Goal: Find contact information

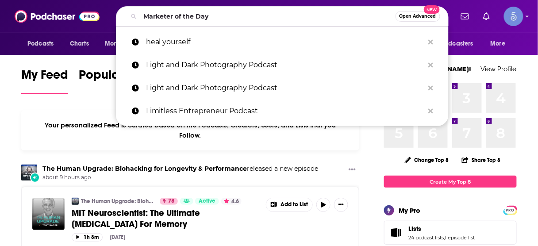
type input "Marketer of the Day"
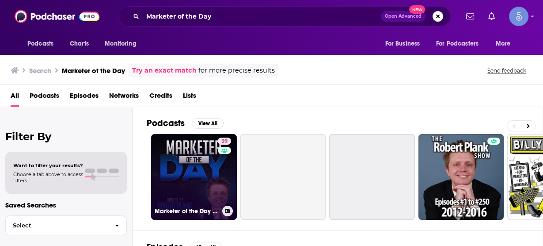
click at [184, 167] on link "39 Marketer of the Day with [PERSON_NAME]: Get Daily Insights from the Top Inte…" at bounding box center [194, 177] width 86 height 86
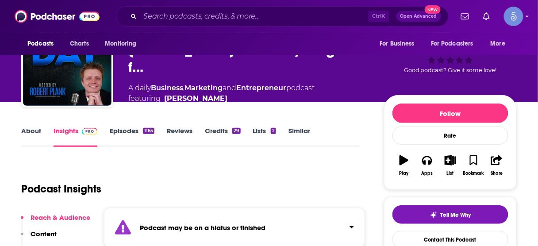
scroll to position [141, 0]
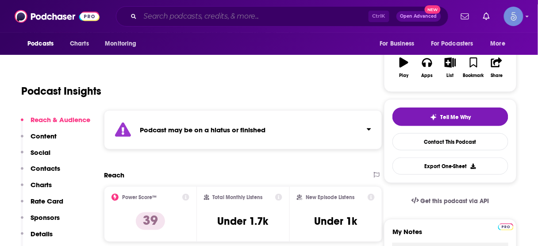
click at [242, 18] on input "Search podcasts, credits, & more..." at bounding box center [254, 16] width 228 height 14
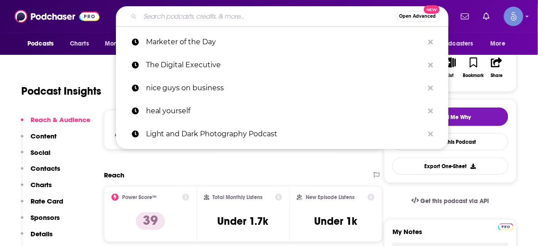
paste input "The [PERSON_NAME] Show"
type input "The [PERSON_NAME] Show"
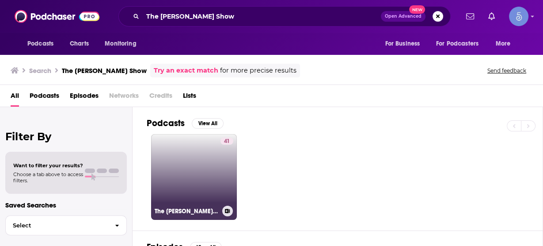
click at [194, 187] on link "41 The [PERSON_NAME] Show" at bounding box center [194, 177] width 86 height 86
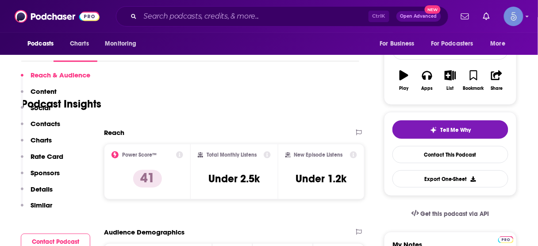
scroll to position [177, 0]
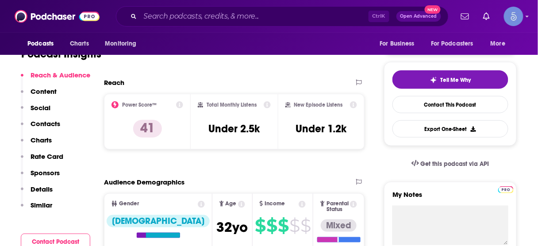
click at [46, 123] on p "Contacts" at bounding box center [46, 123] width 30 height 8
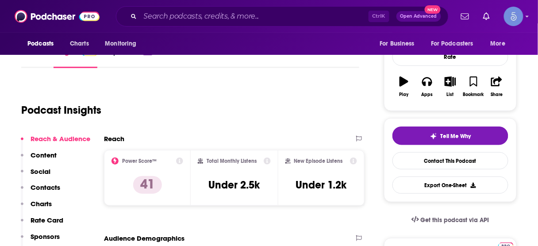
scroll to position [0, 0]
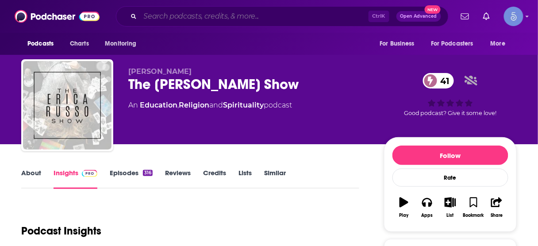
click at [229, 14] on input "Search podcasts, credits, & more..." at bounding box center [254, 16] width 228 height 14
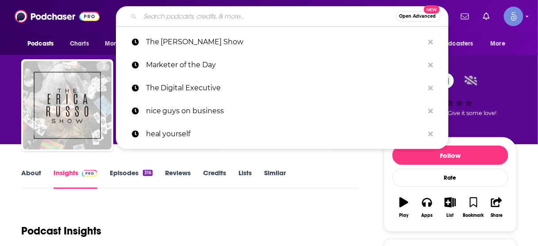
paste input "Modern Mystic Soul"
type input "Modern Mystic Soul"
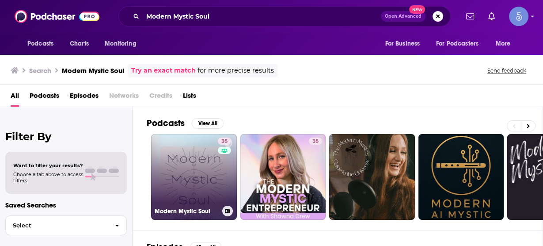
click at [214, 167] on link "35 Modern Mystic Soul" at bounding box center [194, 177] width 86 height 86
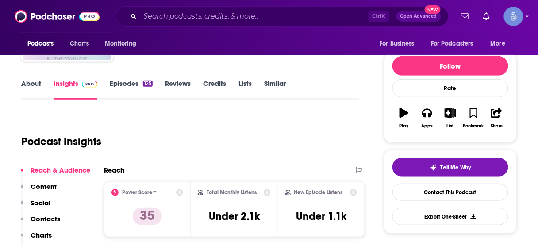
scroll to position [106, 0]
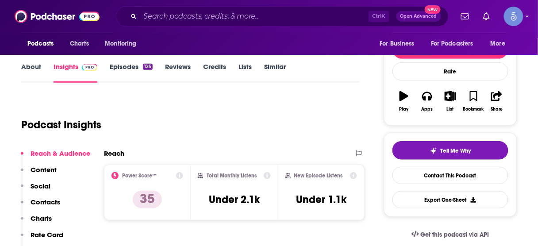
click at [48, 198] on p "Contacts" at bounding box center [46, 202] width 30 height 8
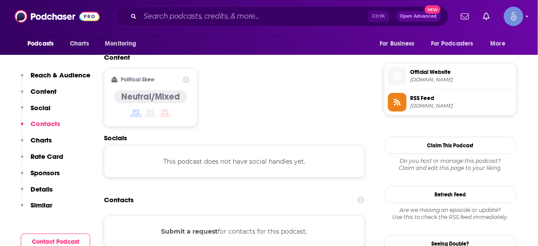
scroll to position [705, 0]
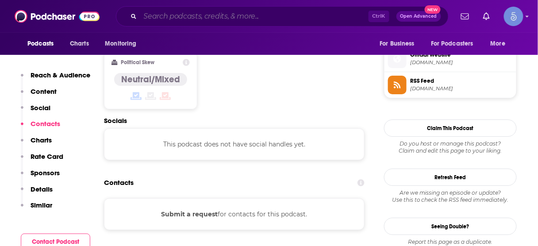
click at [305, 12] on input "Search podcasts, credits, & more..." at bounding box center [254, 16] width 228 height 14
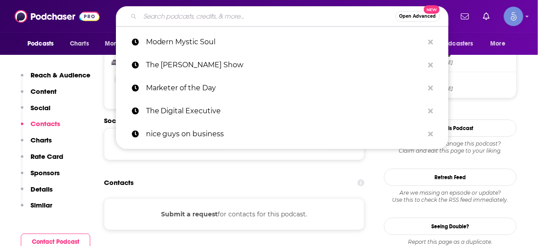
paste input "Know Thyself"
type input "Know Thyself"
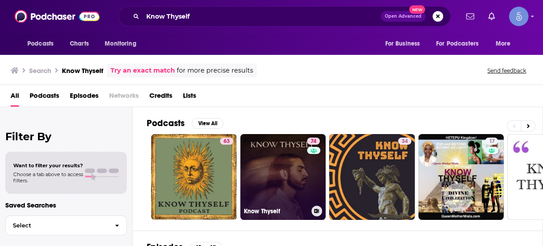
click at [286, 167] on link "74 Know Thyself" at bounding box center [284, 177] width 86 height 86
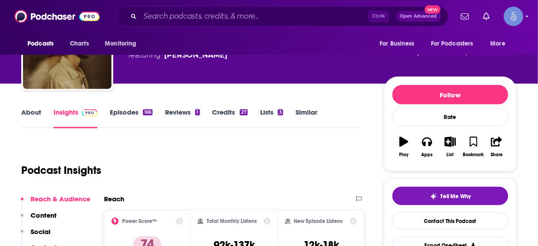
scroll to position [106, 0]
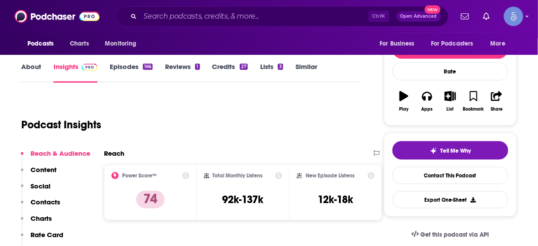
click at [48, 202] on p "Contacts" at bounding box center [46, 202] width 30 height 8
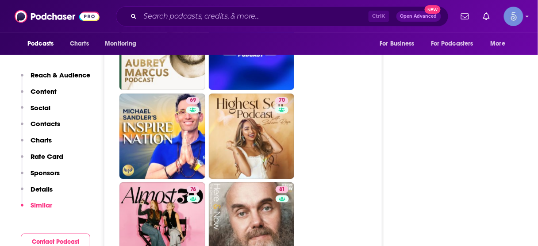
scroll to position [2001, 0]
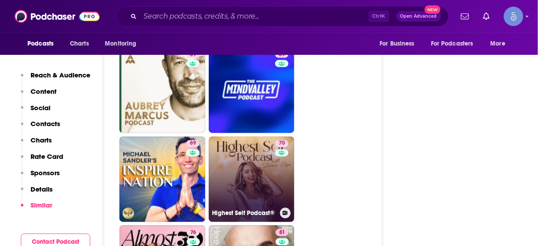
click at [268, 140] on link "70 Highest Self Podcast®" at bounding box center [252, 180] width 86 height 86
type input "[URL][DOMAIN_NAME]"
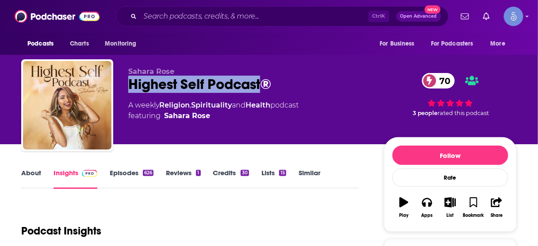
drag, startPoint x: 130, startPoint y: 82, endPoint x: 261, endPoint y: 92, distance: 131.6
click at [261, 92] on div "Highest Self Podcast® 70" at bounding box center [248, 84] width 241 height 17
copy h2 "Highest Self Podcast"
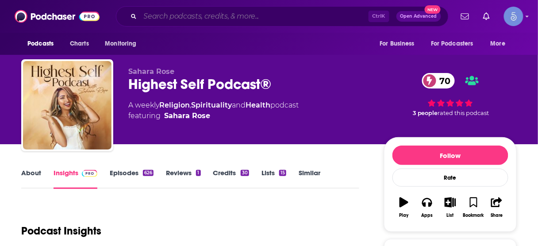
click at [322, 12] on input "Search podcasts, credits, & more..." at bounding box center [254, 16] width 228 height 14
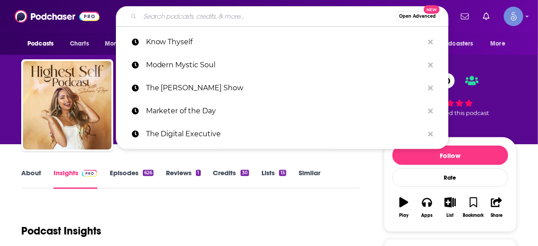
paste input "Align with [PERSON_NAME]: The Human Design Podcast"
type input "Align with [PERSON_NAME]: The Human Design Podcast"
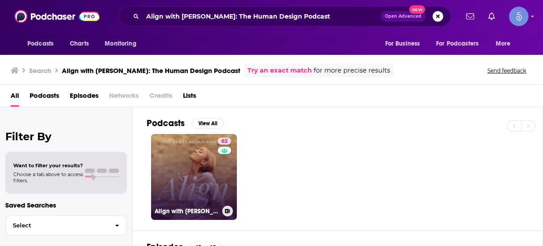
click at [184, 193] on link "62 Align with [PERSON_NAME]: The Human Design Podcast" at bounding box center [194, 177] width 86 height 86
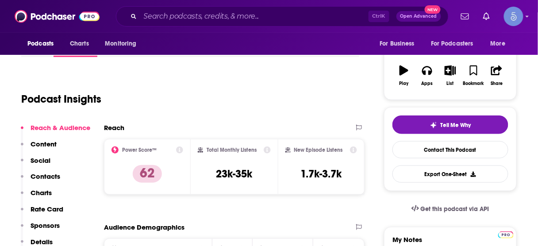
scroll to position [141, 0]
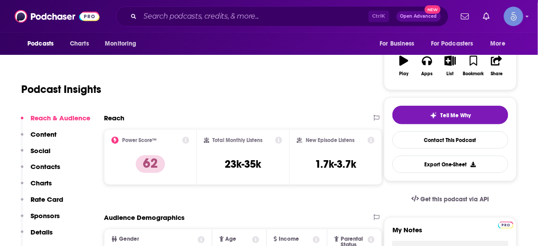
click at [48, 165] on p "Contacts" at bounding box center [46, 166] width 30 height 8
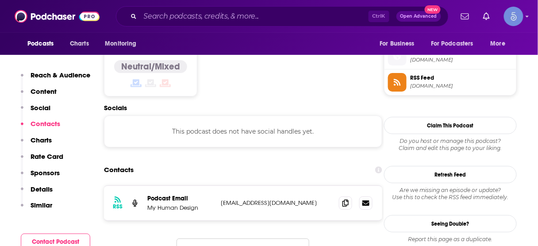
scroll to position [721, 0]
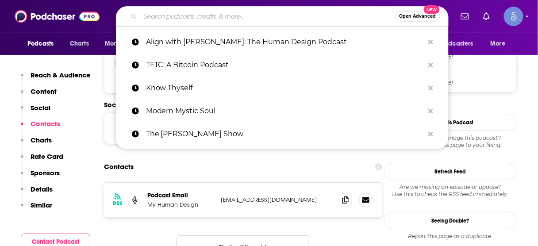
click at [251, 12] on input "Search podcasts, credits, & more..." at bounding box center [267, 16] width 255 height 14
paste input "[PERSON_NAME] - Think Tank"
type input "[PERSON_NAME] - Think Tank"
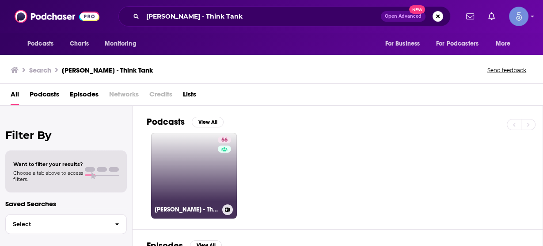
click at [205, 159] on link "56 [PERSON_NAME] - Think Tank" at bounding box center [194, 176] width 86 height 86
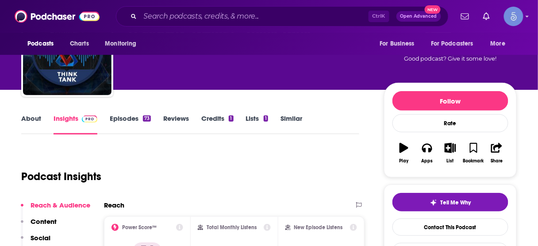
scroll to position [71, 0]
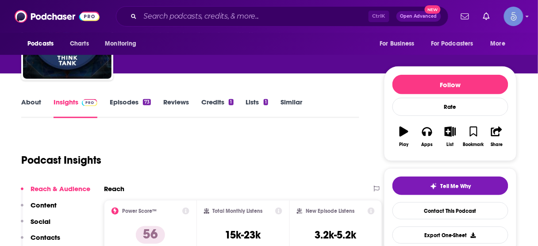
click at [42, 234] on p "Contacts" at bounding box center [46, 237] width 30 height 8
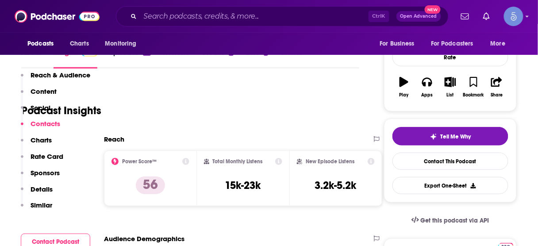
scroll to position [757, 0]
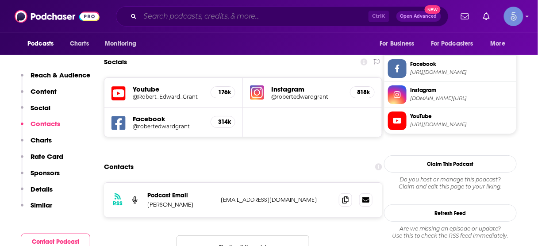
click at [240, 17] on input "Search podcasts, credits, & more..." at bounding box center [254, 16] width 228 height 14
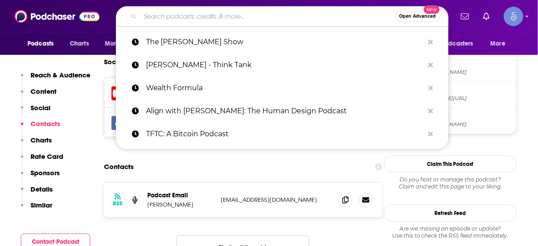
paste input "Why Isn't Everyone Doing This? with [PERSON_NAME]"
type input "Why Isn't Everyone Doing This? with [PERSON_NAME]"
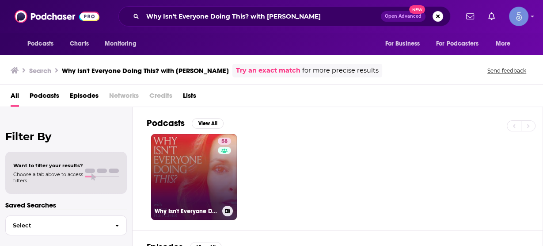
click at [182, 178] on link "58 Why Isn't Everyone Doing This? with [PERSON_NAME]" at bounding box center [194, 177] width 86 height 86
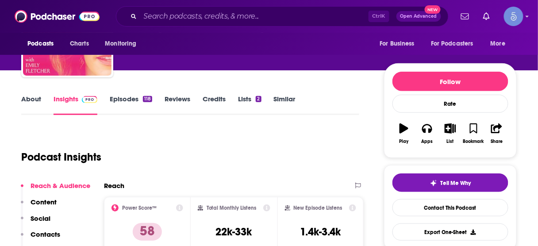
scroll to position [106, 0]
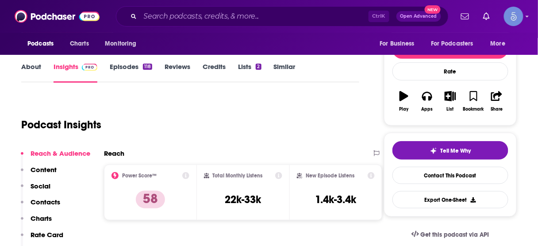
click at [50, 201] on p "Contacts" at bounding box center [46, 202] width 30 height 8
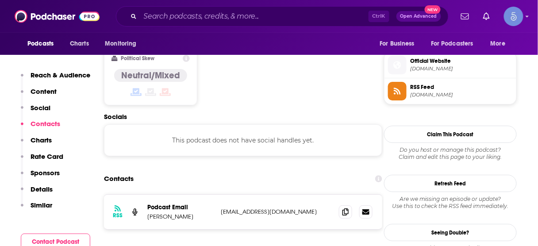
scroll to position [700, 0]
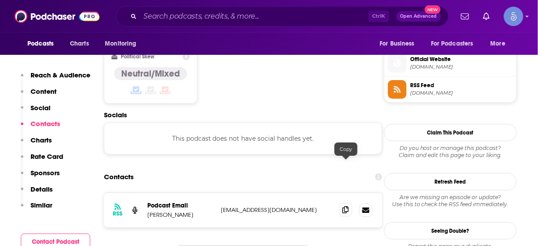
click at [345, 206] on icon at bounding box center [345, 209] width 6 height 7
click at [267, 16] on input "Search podcasts, credits, & more..." at bounding box center [254, 16] width 228 height 14
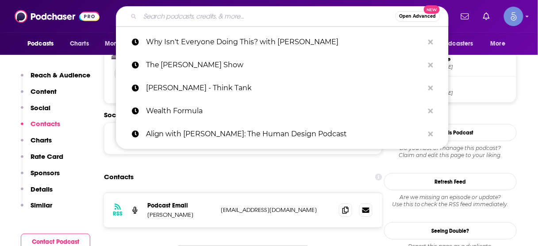
paste input "Just Tap In with [PERSON_NAME]"
type input "Just Tap In with [PERSON_NAME]"
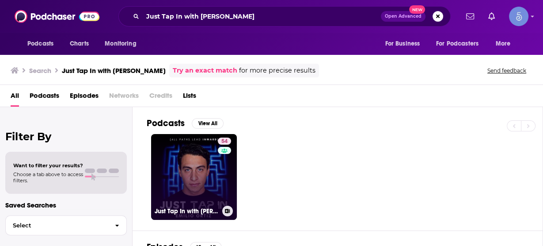
click at [197, 168] on link "54 Just Tap In with [PERSON_NAME]" at bounding box center [194, 177] width 86 height 86
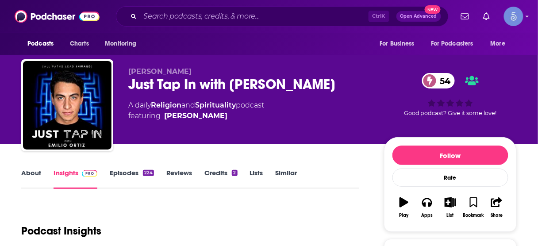
scroll to position [177, 0]
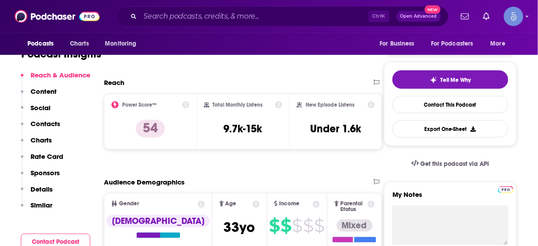
click at [47, 124] on p "Contacts" at bounding box center [46, 123] width 30 height 8
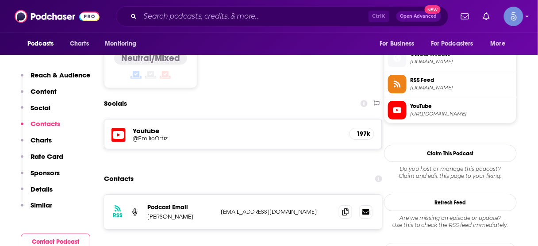
scroll to position [707, 0]
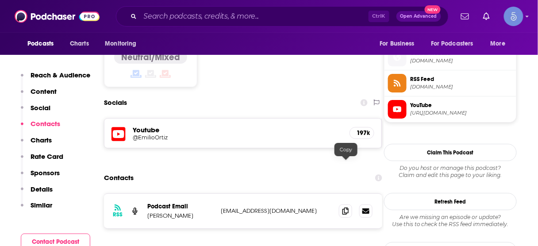
drag, startPoint x: 345, startPoint y: 163, endPoint x: 323, endPoint y: 140, distance: 32.2
click at [344, 207] on icon at bounding box center [345, 210] width 6 height 7
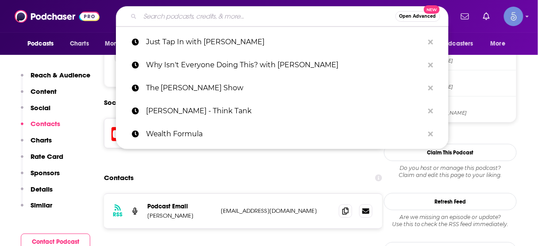
click at [280, 16] on input "Search podcasts, credits, & more..." at bounding box center [267, 16] width 255 height 14
paste input "Inspired Evolution with [PERSON_NAME]"
type input "Inspired Evolution with [PERSON_NAME]"
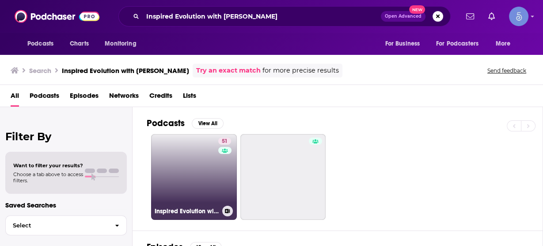
click at [204, 156] on link "51 Inspired Evolution with [PERSON_NAME] 🙏🏻" at bounding box center [194, 177] width 86 height 86
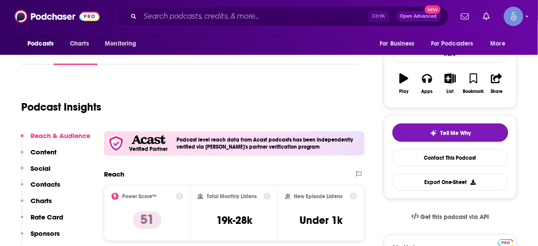
scroll to position [177, 0]
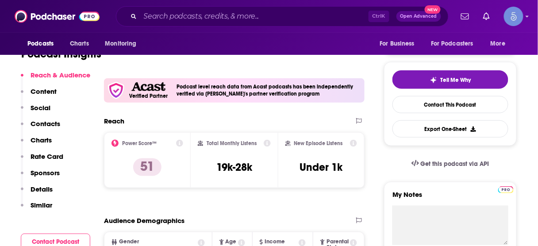
click at [53, 127] on p "Contacts" at bounding box center [46, 123] width 30 height 8
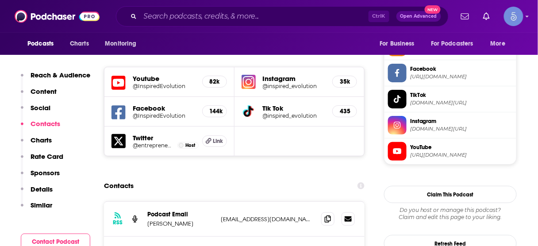
scroll to position [831, 0]
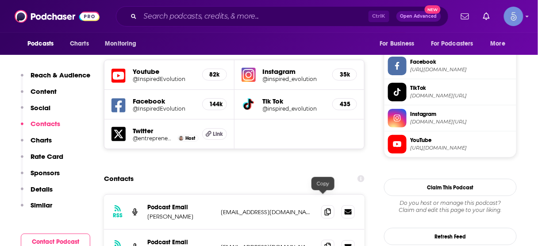
click at [325, 243] on icon at bounding box center [328, 246] width 6 height 7
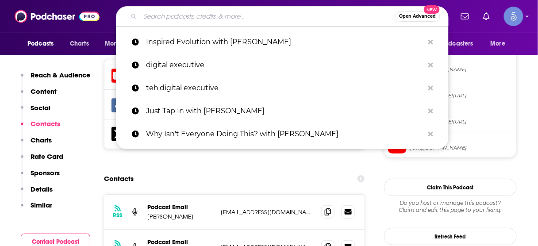
click at [281, 20] on input "Search podcasts, credits, & more..." at bounding box center [267, 16] width 255 height 14
paste input "The Intuitive Catalyst"
type input "The Intuitive Catalyst"
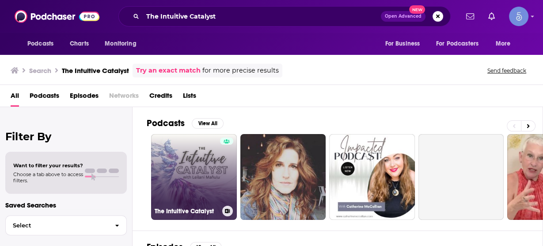
click at [200, 167] on link "The Intuitive Catalyst" at bounding box center [194, 177] width 86 height 86
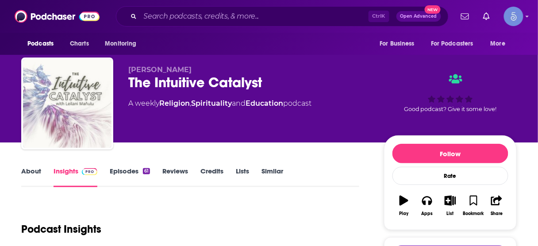
scroll to position [141, 0]
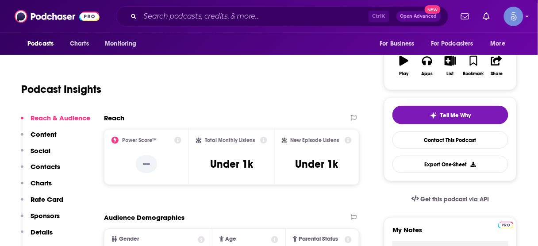
click at [49, 166] on p "Contacts" at bounding box center [46, 166] width 30 height 8
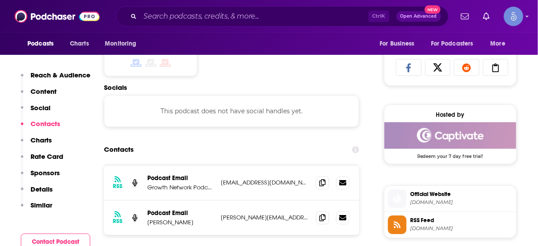
scroll to position [592, 0]
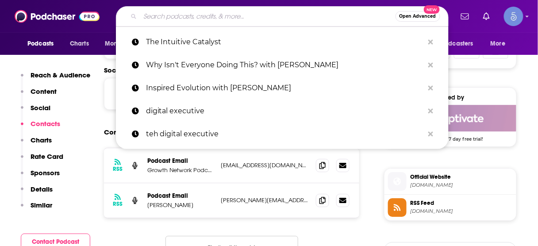
click at [214, 19] on input "Search podcasts, credits, & more..." at bounding box center [267, 16] width 255 height 14
paste input "Intuitively Wild"
type input "Intuitively Wild"
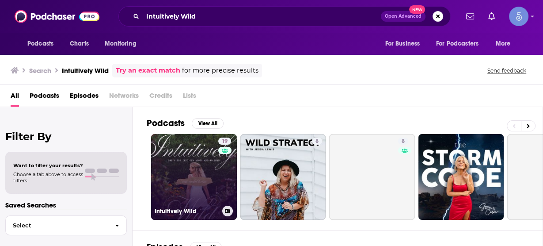
click at [195, 165] on link "19 Intuitively Wild" at bounding box center [194, 177] width 86 height 86
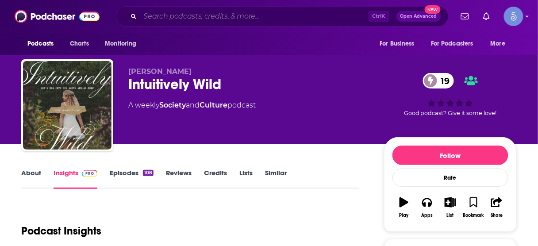
click at [277, 20] on input "Search podcasts, credits, & more..." at bounding box center [254, 16] width 228 height 14
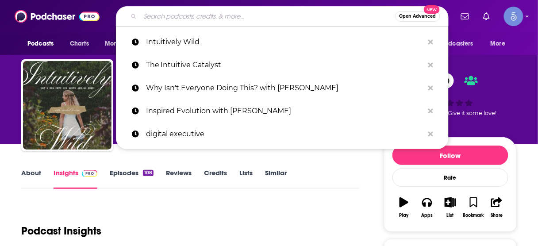
paste input "Impact the World with [PERSON_NAME]"
type input "Impact the World with [PERSON_NAME]"
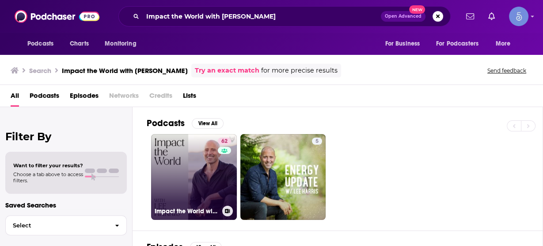
click at [192, 167] on link "62 Impact the World with [PERSON_NAME]" at bounding box center [194, 177] width 86 height 86
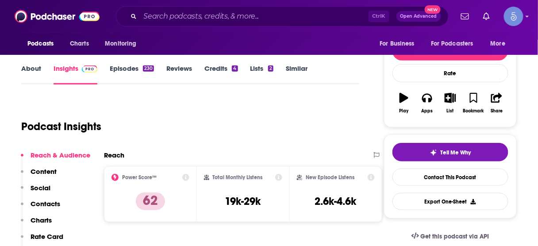
scroll to position [106, 0]
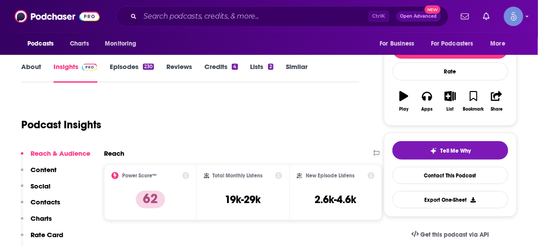
click at [49, 205] on p "Contacts" at bounding box center [46, 202] width 30 height 8
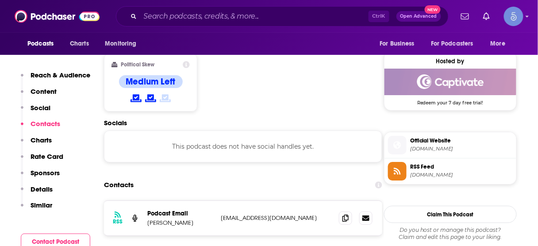
scroll to position [700, 0]
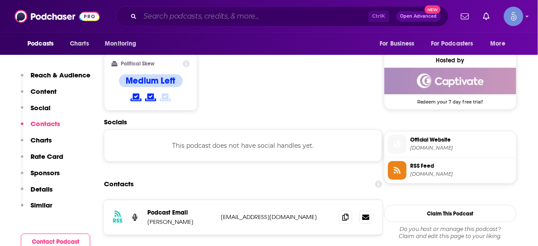
click at [291, 17] on input "Search podcasts, credits, & more..." at bounding box center [254, 16] width 228 height 14
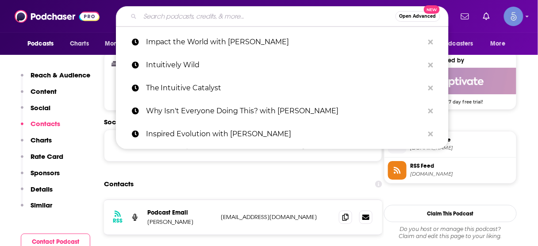
paste input "The Doc Lounge Podcast"
type input "The Doc Lounge Podcast"
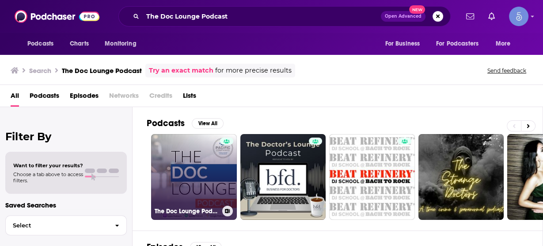
click at [207, 162] on link "The Doc Lounge Podcast" at bounding box center [194, 177] width 86 height 86
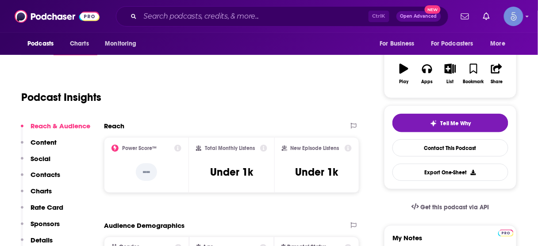
scroll to position [141, 0]
